Goal: Check status: Check status

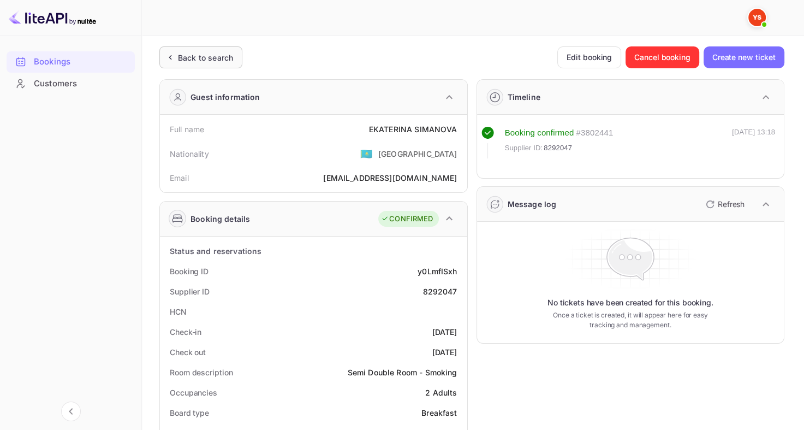
click at [200, 60] on div "Back to search" at bounding box center [205, 57] width 55 height 11
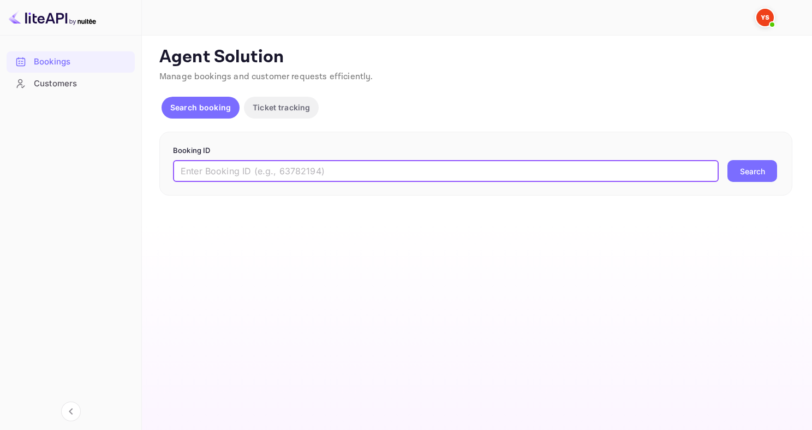
click at [247, 166] on input "text" at bounding box center [446, 171] width 546 height 22
paste input "9330059"
type input "9330059"
click at [757, 174] on button "Search" at bounding box center [753, 171] width 50 height 22
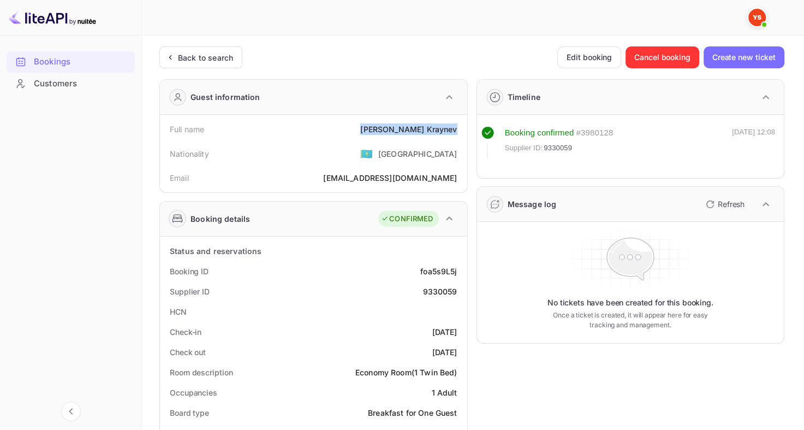
drag, startPoint x: 382, startPoint y: 126, endPoint x: 460, endPoint y: 131, distance: 78.2
click at [460, 131] on div "Full name [PERSON_NAME]" at bounding box center [313, 129] width 299 height 20
copy div "[PERSON_NAME]"
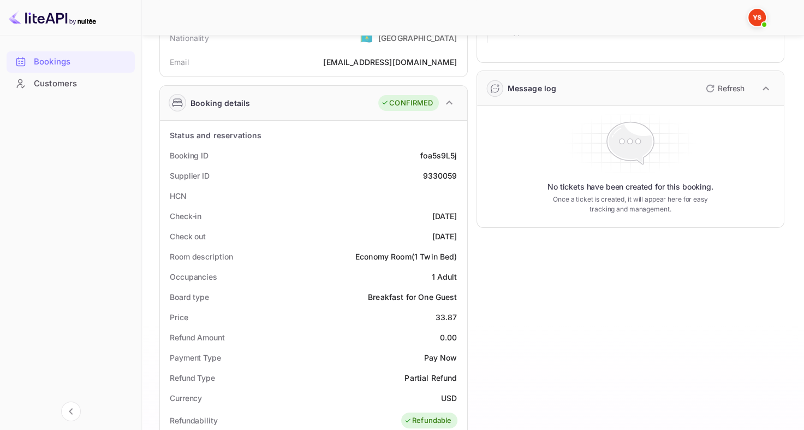
scroll to position [148, 0]
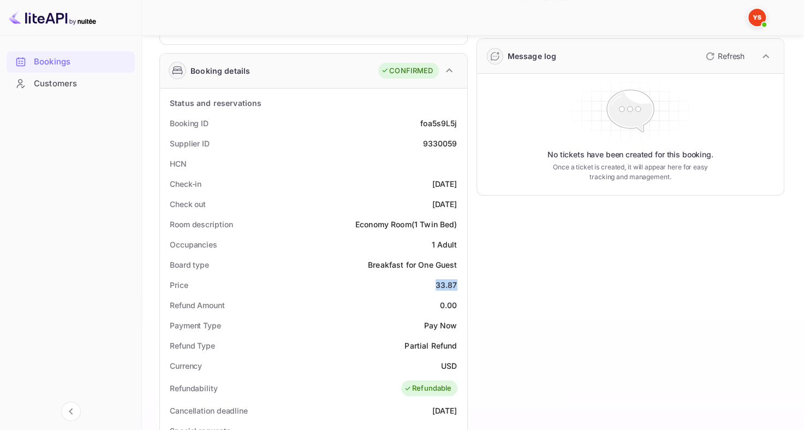
drag, startPoint x: 428, startPoint y: 283, endPoint x: 457, endPoint y: 283, distance: 28.9
click at [458, 283] on div "Price 33.87" at bounding box center [313, 285] width 299 height 20
copy div "33.87"
